Goal: Complete application form

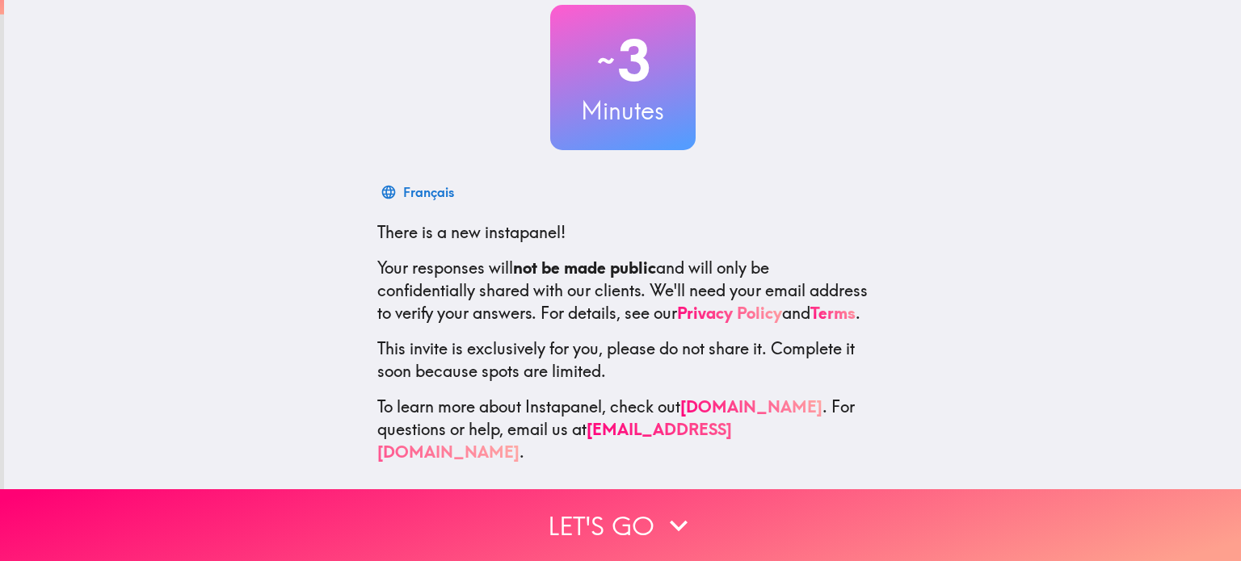
scroll to position [110, 0]
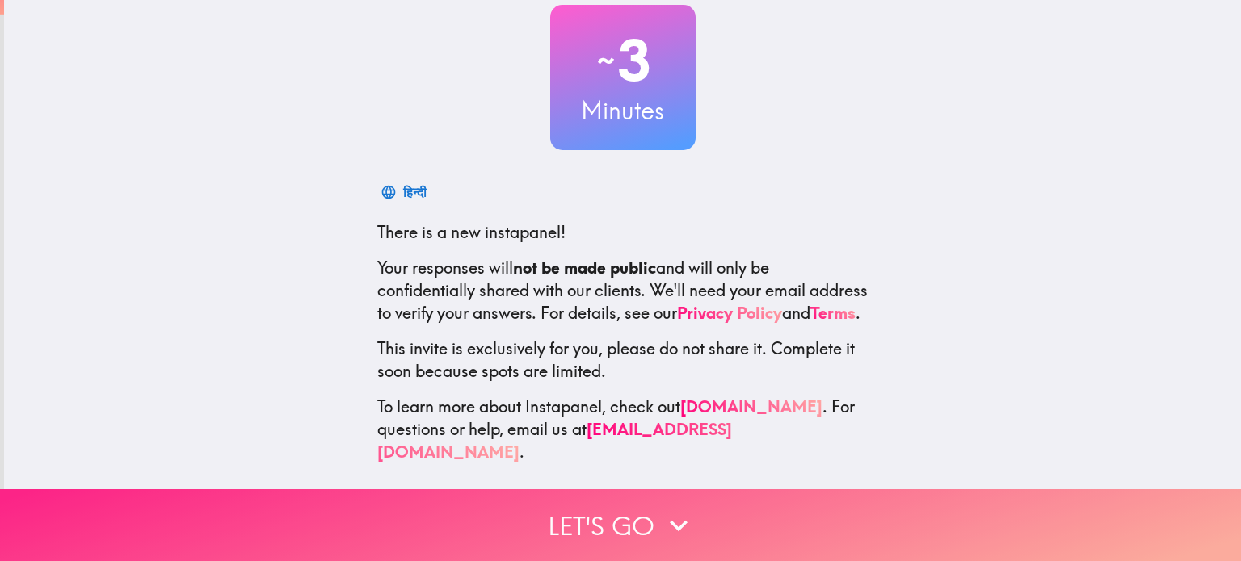
click at [621, 526] on button "Let's go" at bounding box center [620, 526] width 1241 height 72
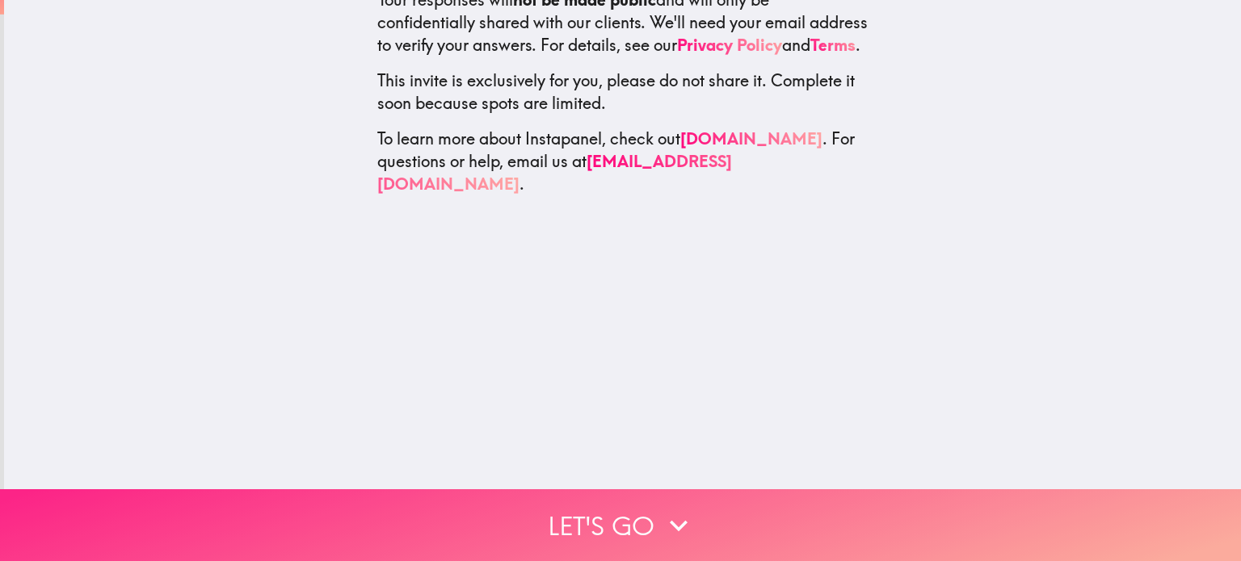
scroll to position [0, 0]
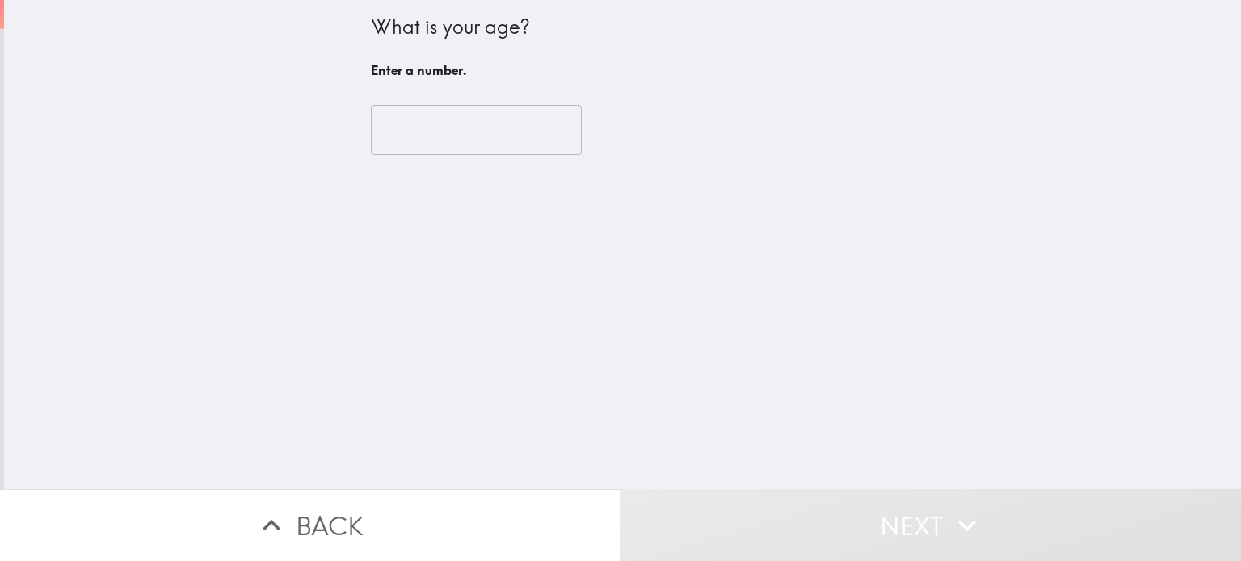
click at [443, 133] on input "number" at bounding box center [476, 130] width 211 height 50
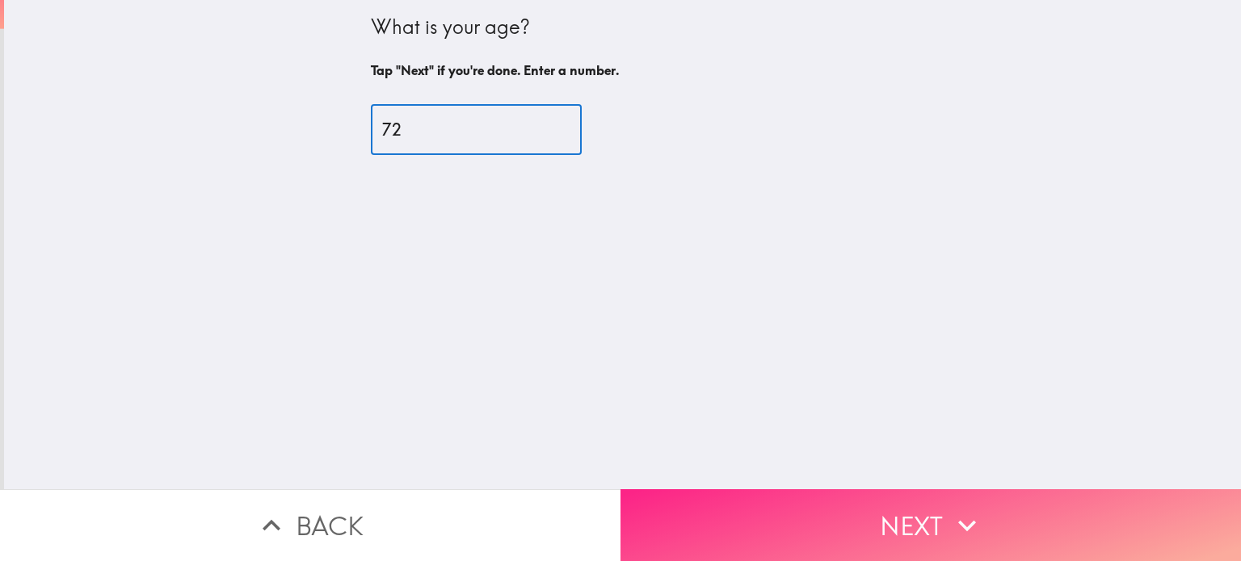
type input "72"
click at [862, 523] on button "Next" at bounding box center [930, 526] width 620 height 72
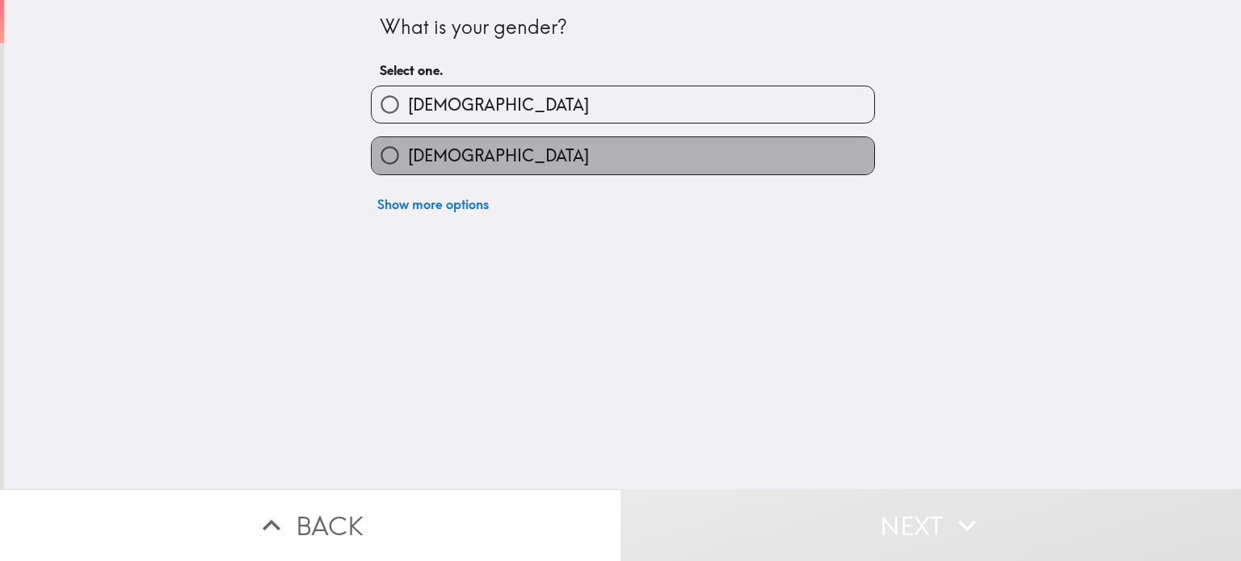
click at [599, 158] on label "[DEMOGRAPHIC_DATA]" at bounding box center [623, 155] width 502 height 36
click at [408, 158] on input "[DEMOGRAPHIC_DATA]" at bounding box center [390, 155] width 36 height 36
radio input "true"
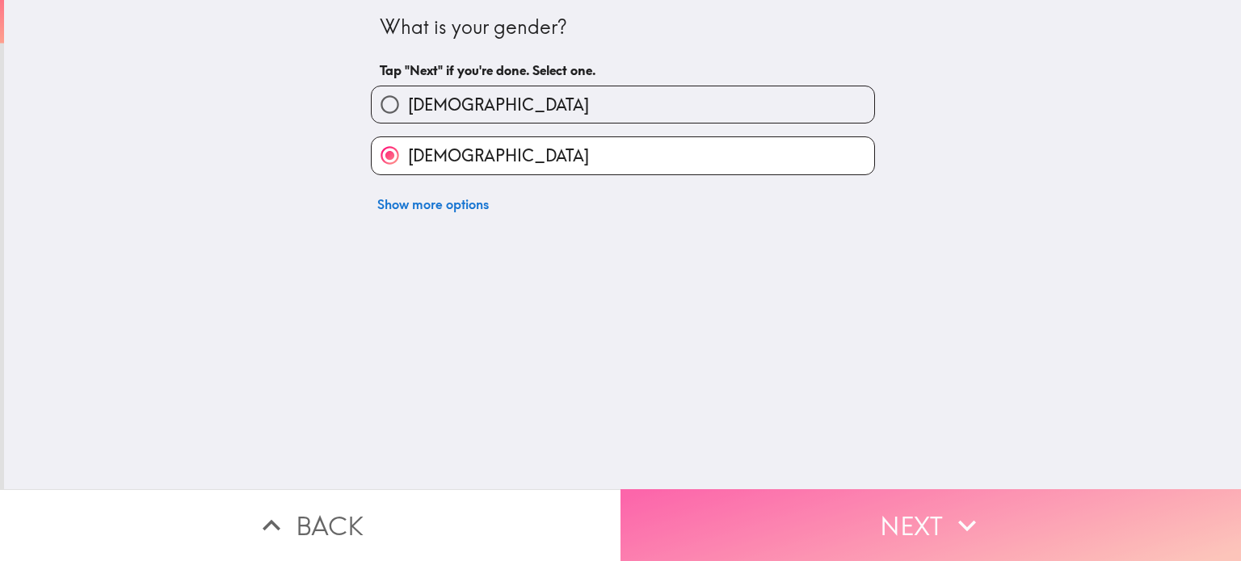
click at [736, 519] on button "Next" at bounding box center [930, 526] width 620 height 72
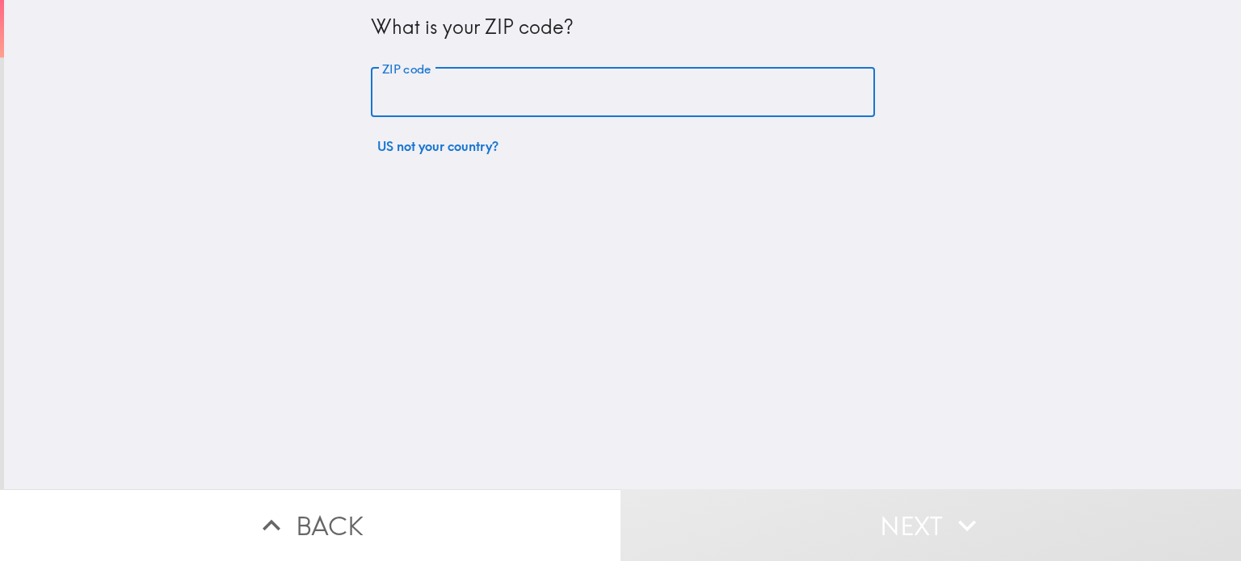
click at [491, 88] on input "ZIP code" at bounding box center [623, 93] width 504 height 50
type input "80018"
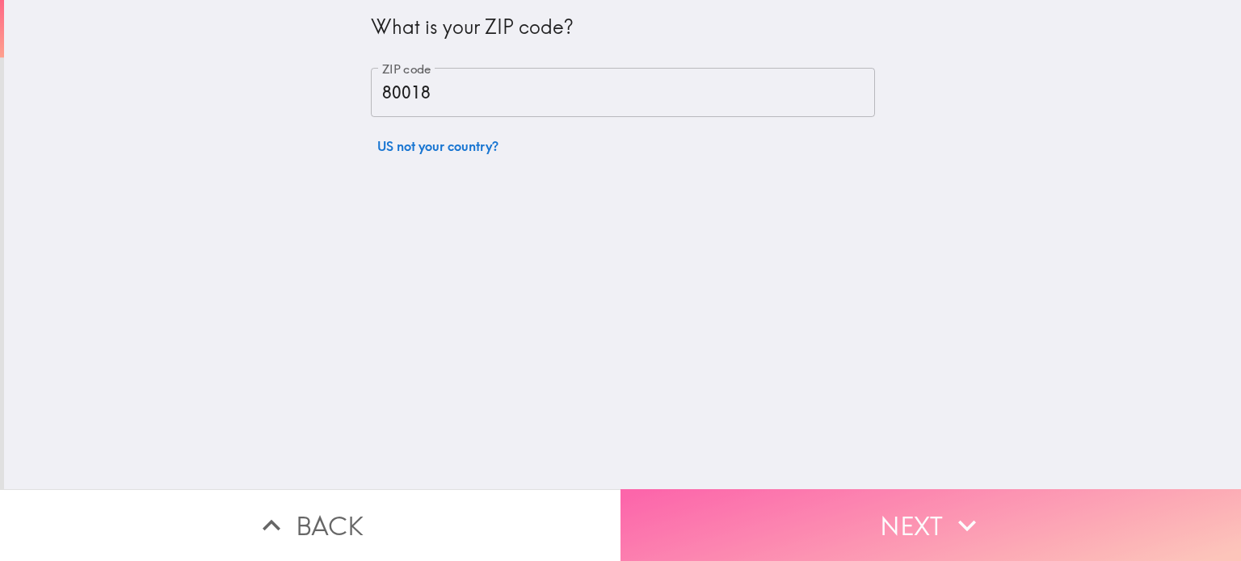
click at [730, 513] on button "Next" at bounding box center [930, 526] width 620 height 72
